Goal: Task Accomplishment & Management: Use online tool/utility

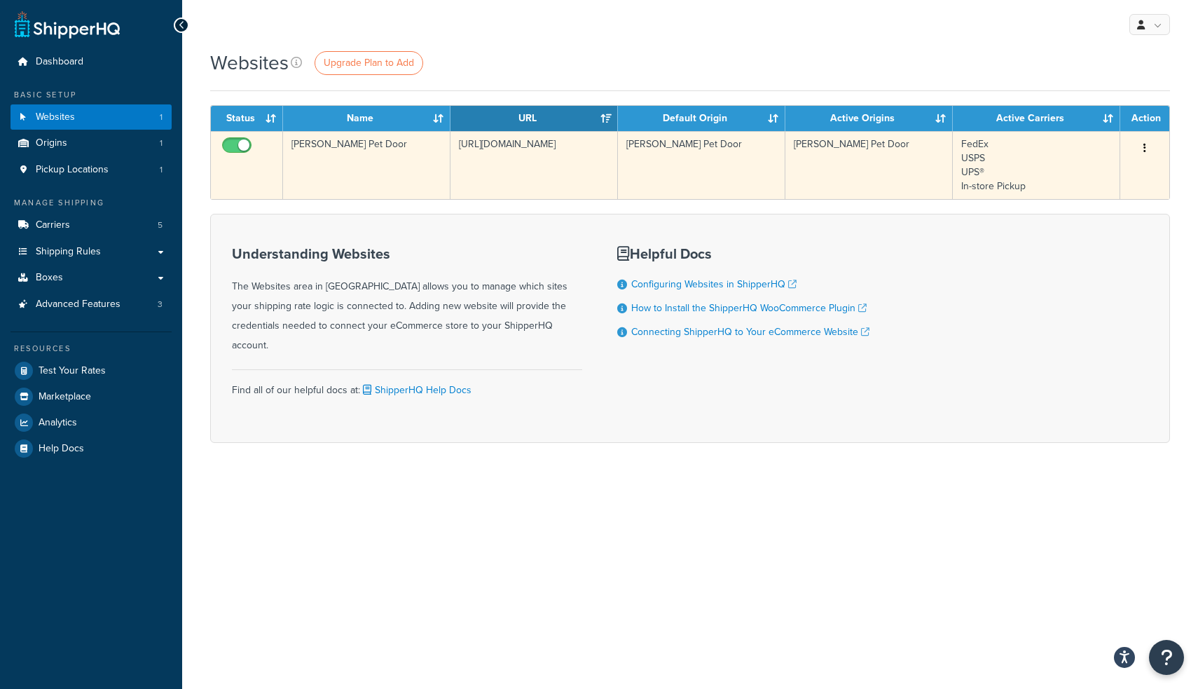
click at [990, 156] on td "FedEx USPS UPS® In-store Pickup" at bounding box center [1036, 165] width 167 height 68
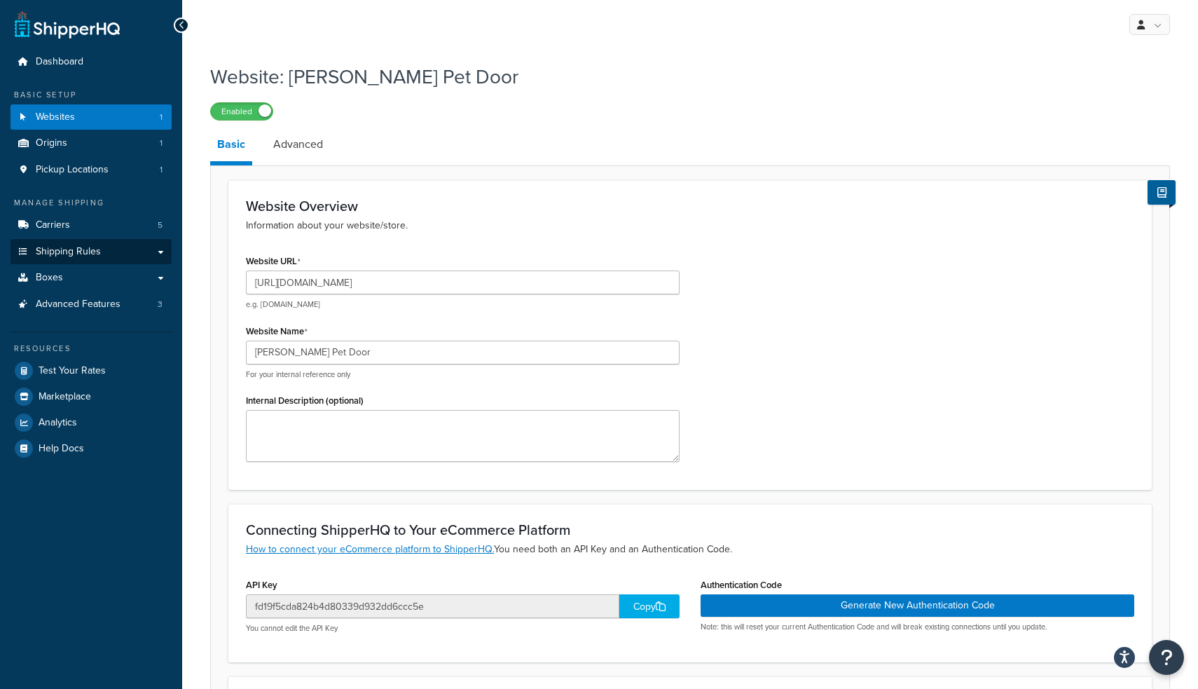
click at [107, 247] on link "Shipping Rules" at bounding box center [91, 252] width 161 height 26
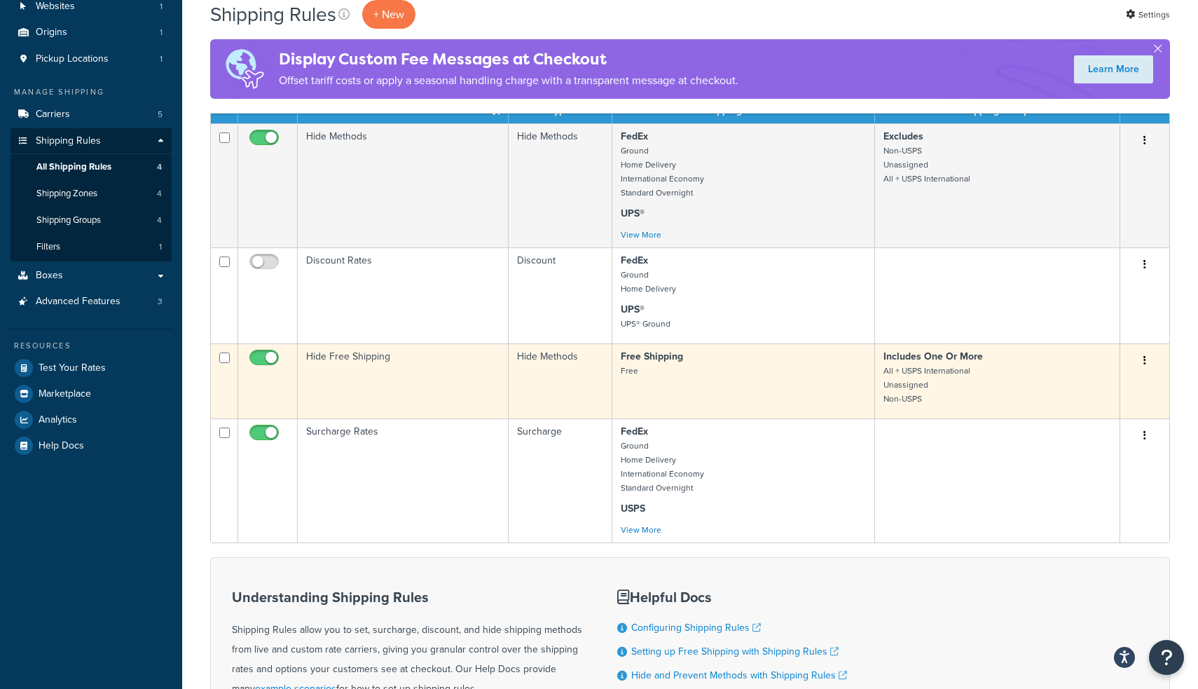
scroll to position [109, 0]
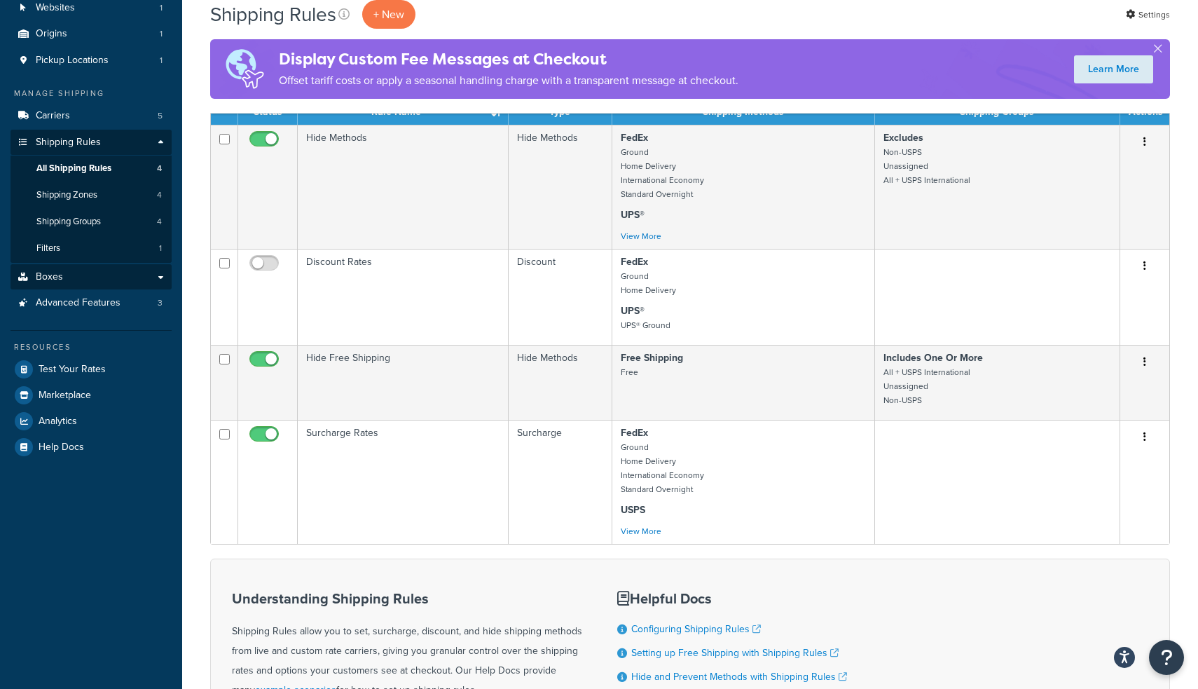
click at [141, 264] on link "Boxes" at bounding box center [91, 277] width 161 height 26
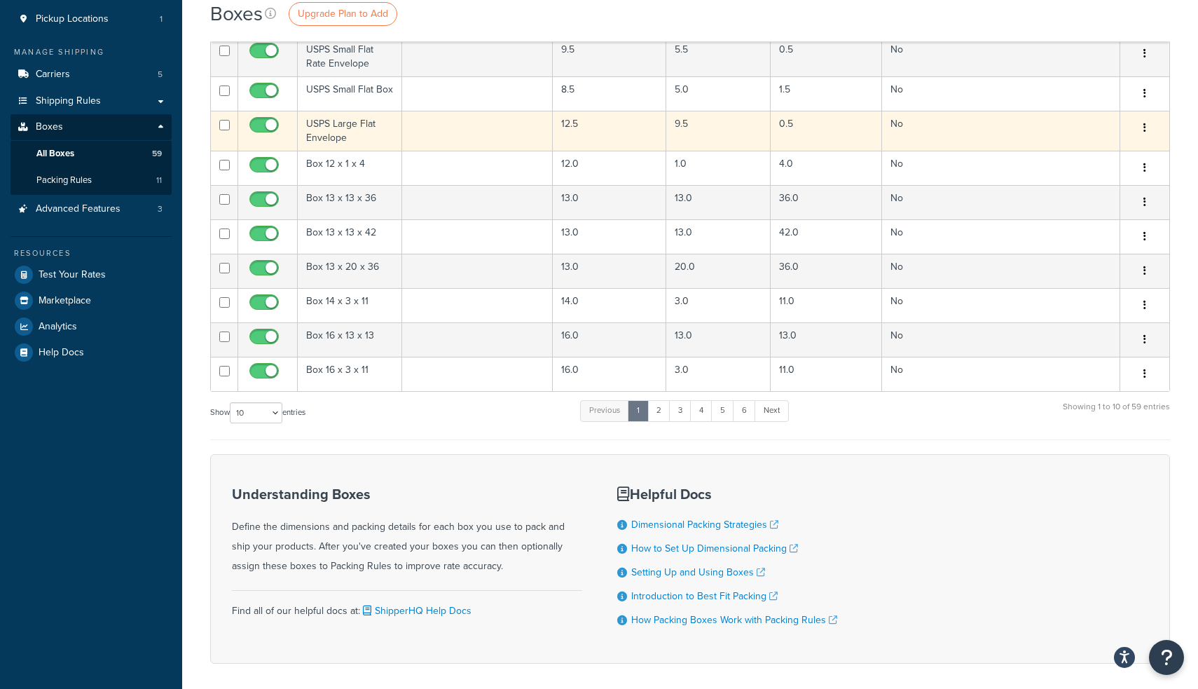
scroll to position [166, 0]
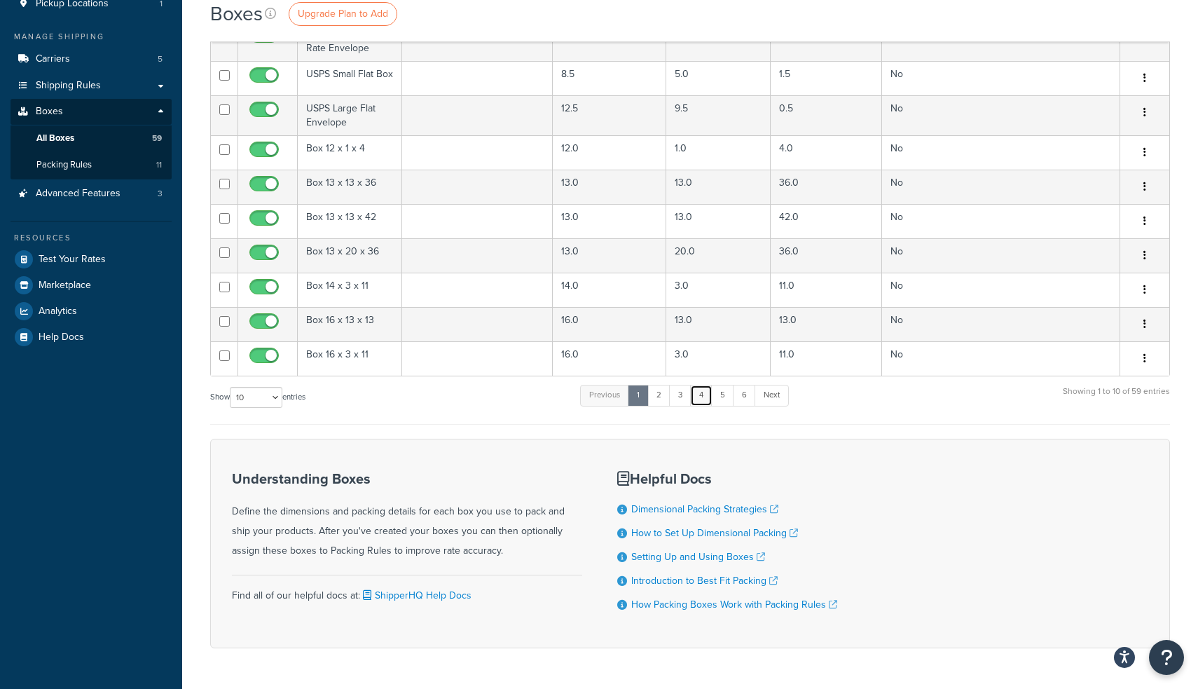
click at [698, 399] on link "4" at bounding box center [701, 395] width 22 height 21
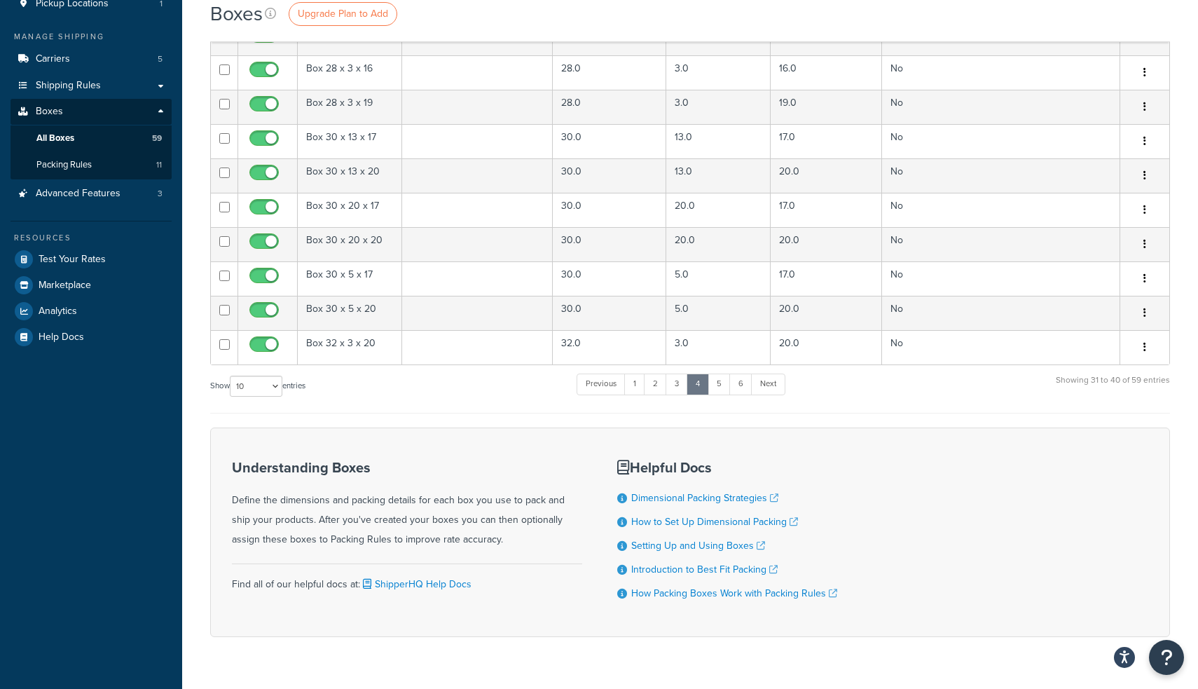
click at [752, 400] on ul "Previous 1 2 3 4 5 6 Next" at bounding box center [681, 386] width 208 height 27
click at [759, 392] on link "Next" at bounding box center [768, 383] width 34 height 21
click at [741, 387] on link "6" at bounding box center [740, 383] width 23 height 21
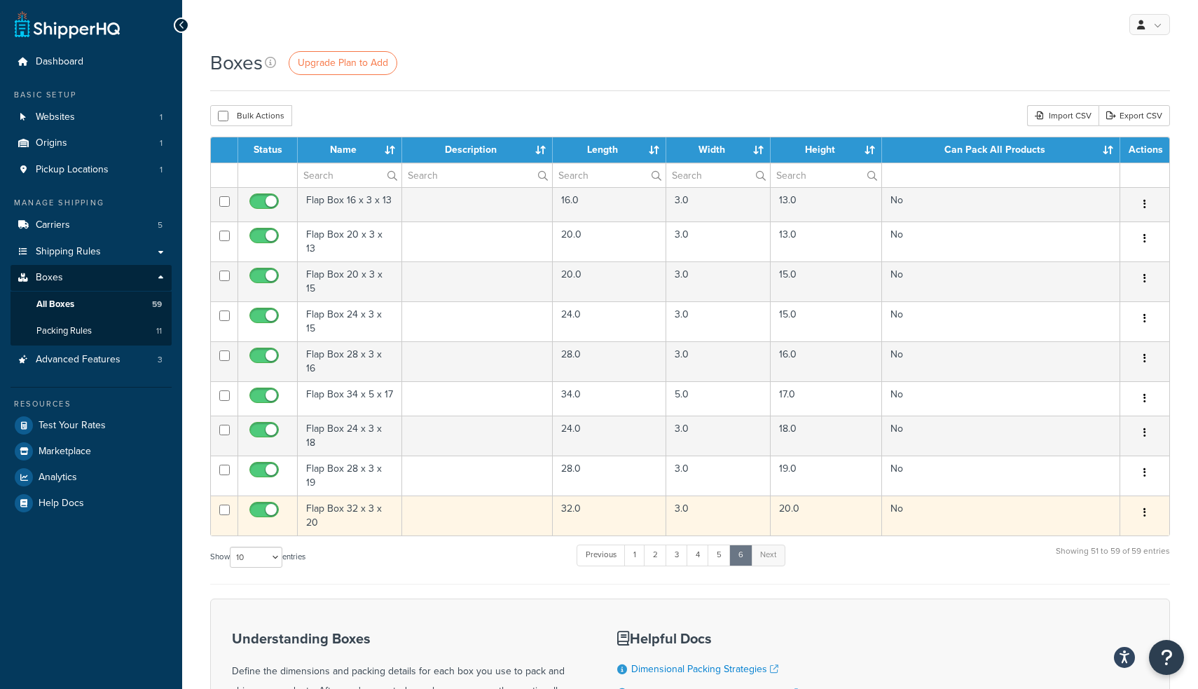
scroll to position [0, 0]
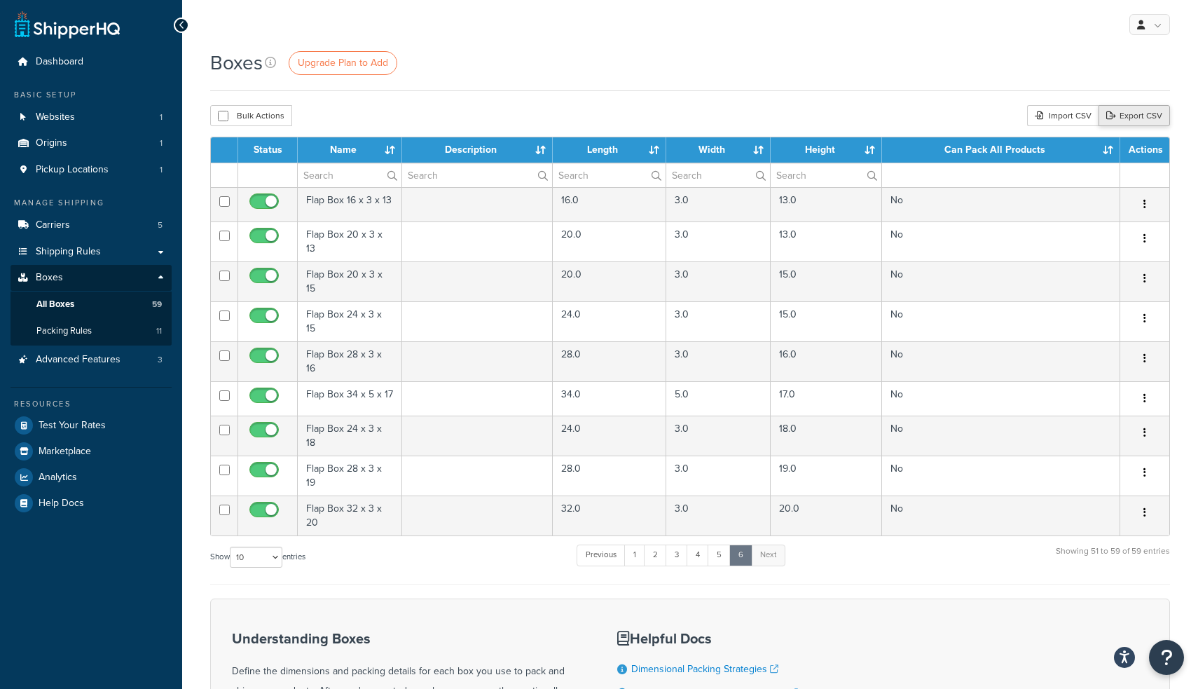
click at [1145, 118] on link "Export CSV" at bounding box center [1133, 115] width 71 height 21
